Goal: Communication & Community: Answer question/provide support

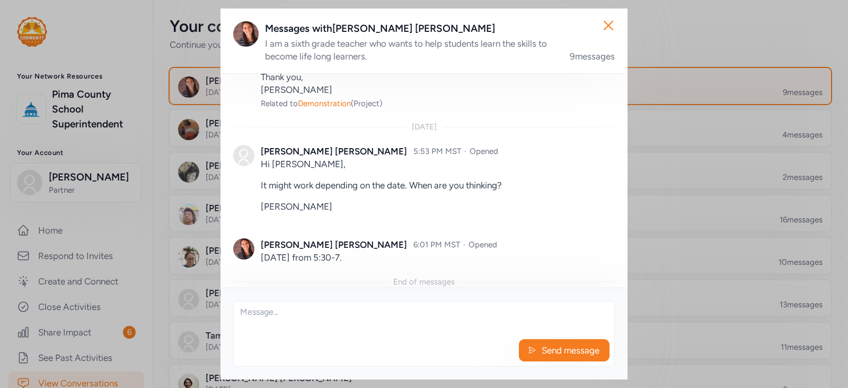
scroll to position [956, 0]
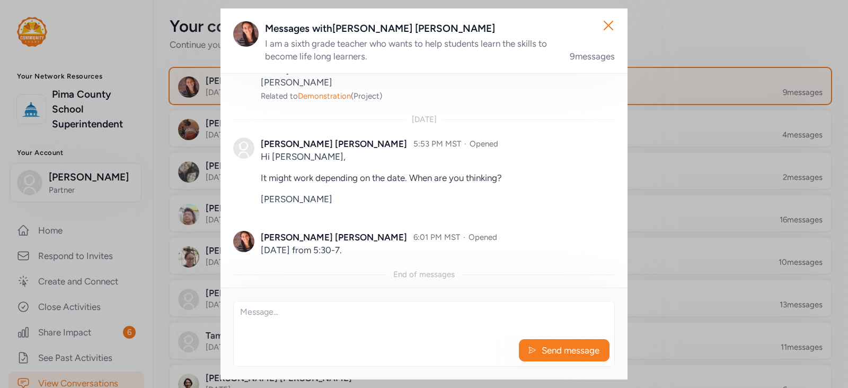
click at [241, 312] on textarea at bounding box center [424, 318] width 381 height 34
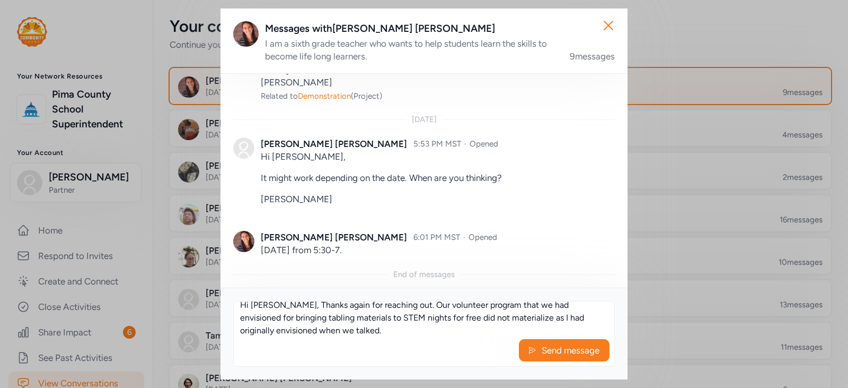
scroll to position [13, 0]
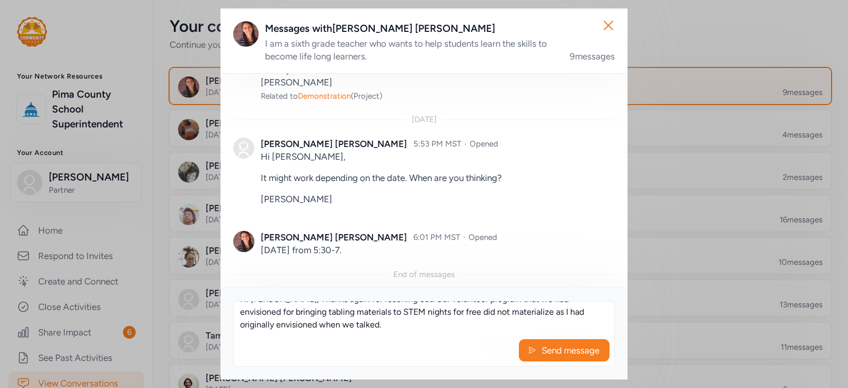
drag, startPoint x: 343, startPoint y: 332, endPoint x: 319, endPoint y: 328, distance: 23.7
click at [319, 328] on textarea "Hi [PERSON_NAME], Thanks again for reaching out. Our volunteer program that we …" at bounding box center [424, 318] width 381 height 34
click at [436, 324] on textarea "Hi [PERSON_NAME], Thanks again for reaching out. Our volunteer program that we …" at bounding box center [424, 318] width 381 height 34
click at [438, 326] on textarea "Hi [PERSON_NAME], Thanks again for reaching out. Our volunteer program that we …" at bounding box center [424, 318] width 381 height 34
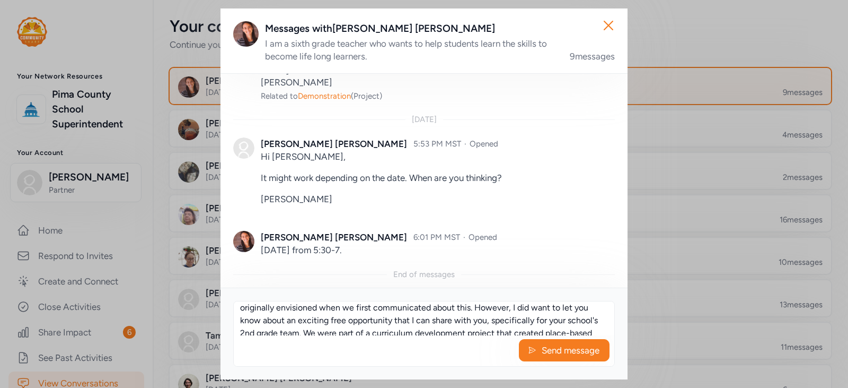
click at [436, 307] on textarea "Hi [PERSON_NAME], Thanks again for reaching out. Our volunteer program that we …" at bounding box center [424, 318] width 381 height 34
click at [251, 308] on textarea "Hi [PERSON_NAME], Thanks again for reaching out. Our volunteer program that we …" at bounding box center [424, 318] width 381 height 34
drag, startPoint x: 395, startPoint y: 305, endPoint x: 395, endPoint y: 357, distance: 51.4
click at [395, 306] on textarea "Hi [PERSON_NAME], Thanks again for reaching out. Our volunteer program that we …" at bounding box center [424, 318] width 381 height 34
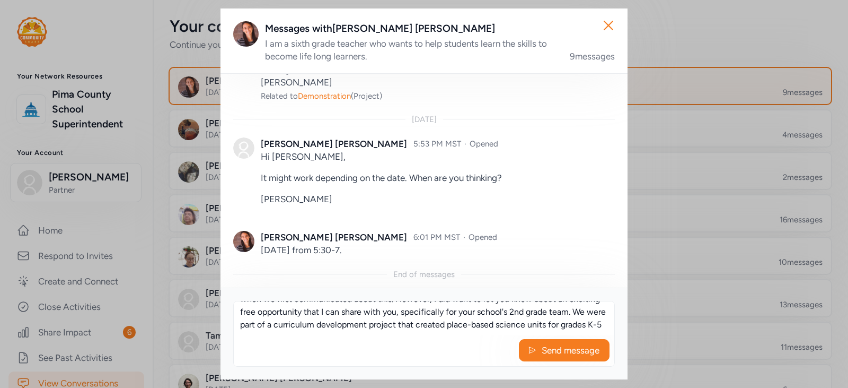
scroll to position [76, 0]
drag, startPoint x: 404, startPoint y: 329, endPoint x: 394, endPoint y: 329, distance: 9.5
click at [394, 329] on textarea "Hi [PERSON_NAME], Thanks again for reaching out. I was hoping that we had some …" at bounding box center [424, 318] width 381 height 34
click at [414, 311] on textarea "Hi [PERSON_NAME], Thanks again for reaching out. I was hoping that we had some …" at bounding box center [424, 318] width 381 height 34
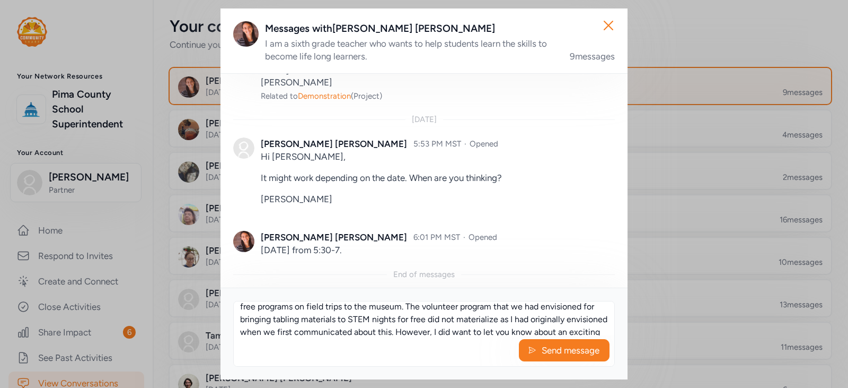
drag, startPoint x: 434, startPoint y: 331, endPoint x: 426, endPoint y: 362, distance: 32.3
click at [433, 335] on textarea "Hi [PERSON_NAME], Thanks again for reaching out. I was hoping that we had some …" at bounding box center [424, 318] width 381 height 34
click at [483, 330] on textarea "Hi [PERSON_NAME], Thanks again for reaching out. I was hoping that we had some …" at bounding box center [424, 318] width 381 height 34
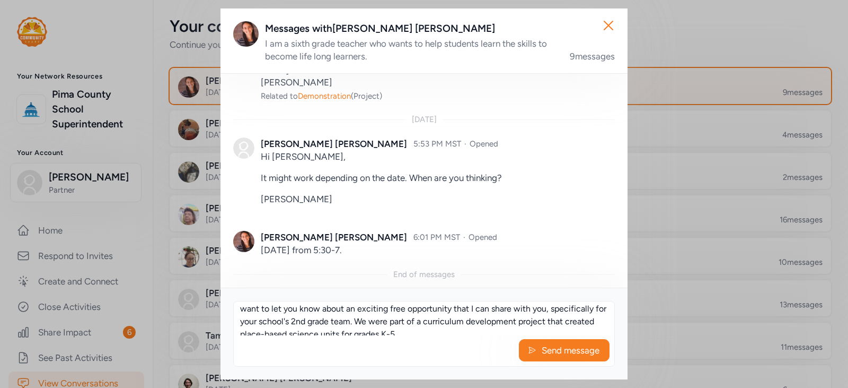
scroll to position [74, 0]
click at [478, 327] on textarea "Hi [PERSON_NAME], Thanks again for reaching out. I was hoping that we had some …" at bounding box center [424, 318] width 381 height 34
paste textarea "[URL][DOMAIN_NAME]"
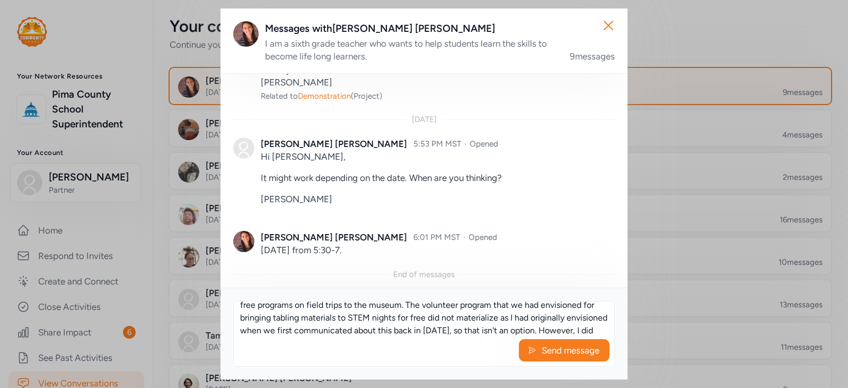
scroll to position [42, 0]
drag, startPoint x: 281, startPoint y: 320, endPoint x: 238, endPoint y: 323, distance: 43.6
click at [238, 323] on textarea "Hi [PERSON_NAME], Thanks again for reaching out. I was hoping that we had some …" at bounding box center [424, 318] width 381 height 34
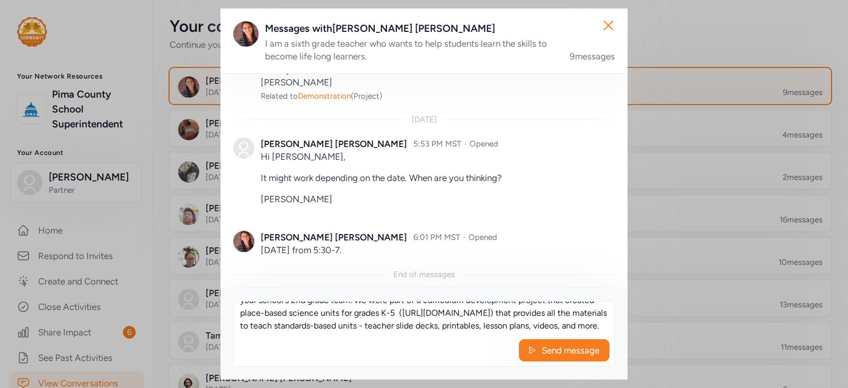
scroll to position [102, 0]
drag, startPoint x: 369, startPoint y: 309, endPoint x: 376, endPoint y: 336, distance: 27.9
click at [376, 336] on div "Hi [PERSON_NAME], Thanks again for reaching out. I was hoping that we had some …" at bounding box center [424, 334] width 382 height 66
paste textarea ". As part of our We Bee Scientists curriculum rollout, I can bring a native bee…"
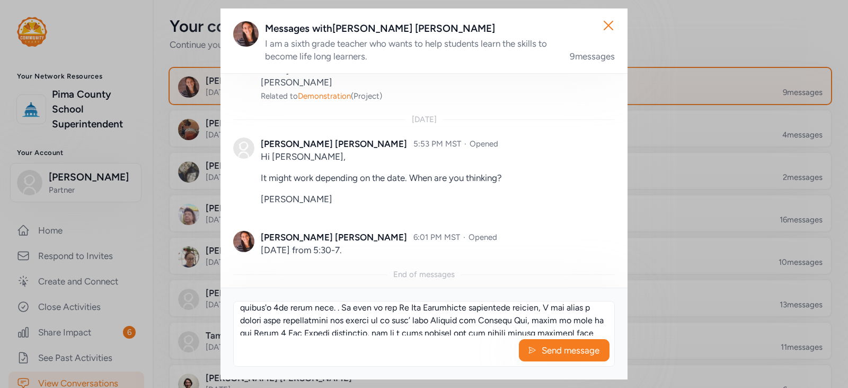
scroll to position [71, 0]
click at [371, 318] on textarea at bounding box center [424, 318] width 381 height 34
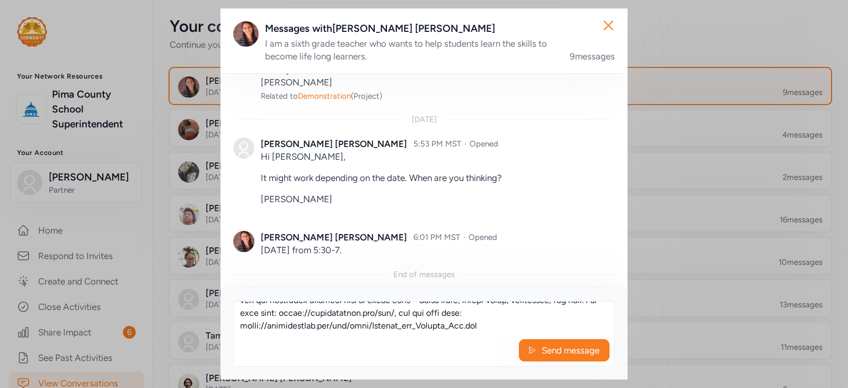
scroll to position [140, 0]
click at [489, 323] on textarea at bounding box center [424, 318] width 381 height 34
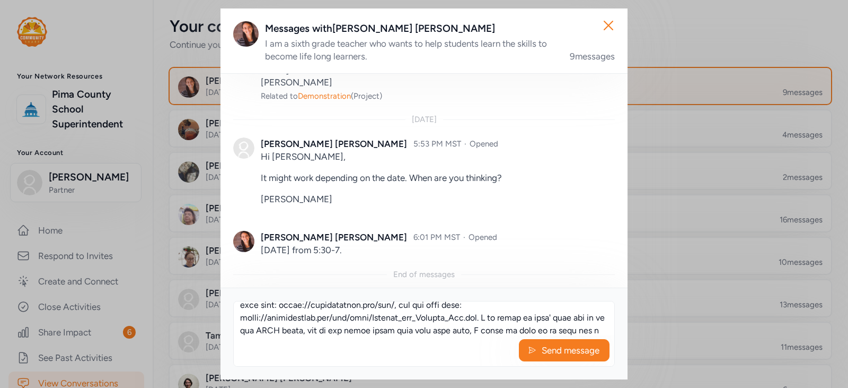
scroll to position [160, 0]
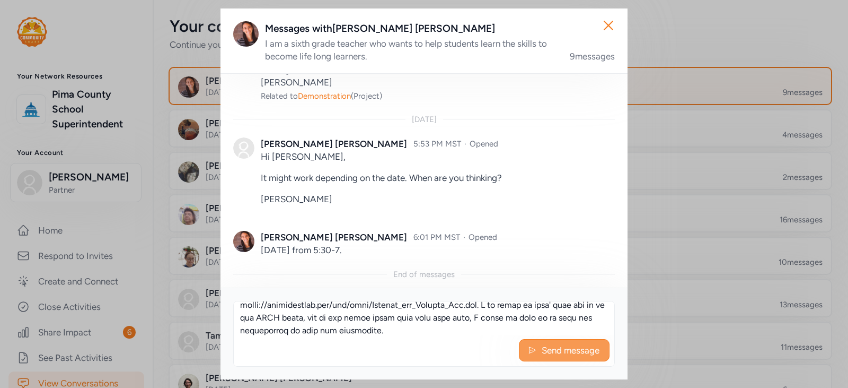
type textarea "Lo Ipsum, Dolors ametc adi elitsedd eiu. T inc utlabo etdo ma ali enim adminimv…"
click at [563, 349] on span "Send message" at bounding box center [571, 350] width 60 height 13
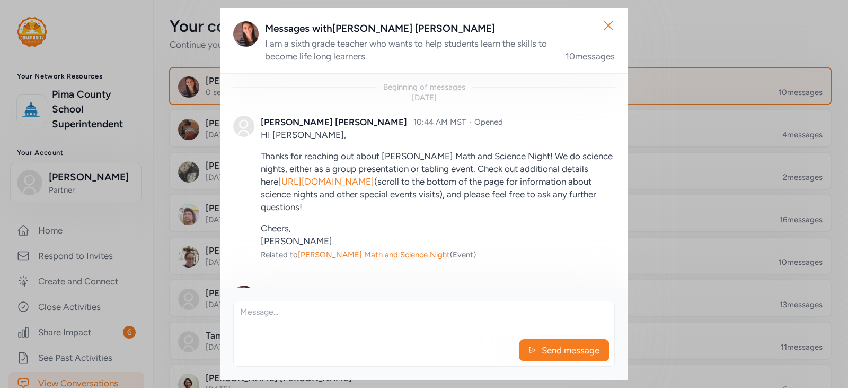
scroll to position [1209, 0]
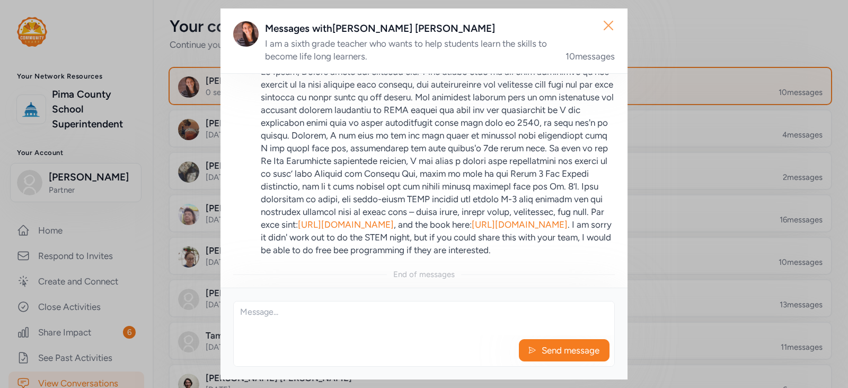
click at [607, 24] on icon "button" at bounding box center [608, 25] width 17 height 17
